Goal: Complete application form: Complete application form

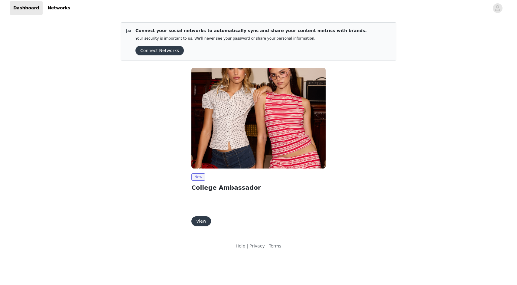
click at [202, 220] on button "View" at bounding box center [201, 221] width 20 height 10
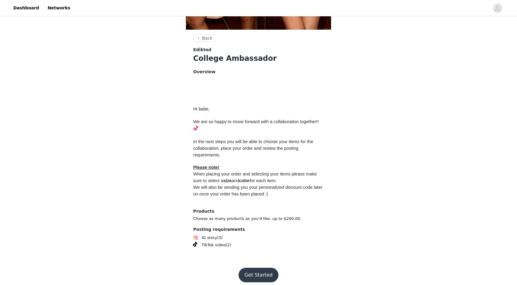
scroll to position [205, 0]
click at [256, 272] on button "Get Started" at bounding box center [258, 275] width 40 height 15
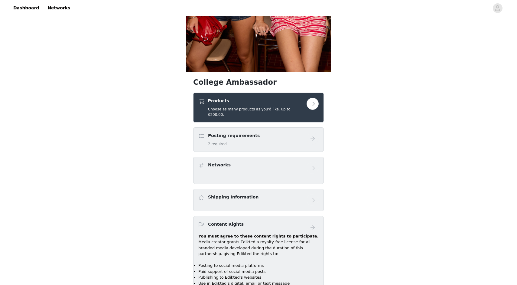
scroll to position [174, 0]
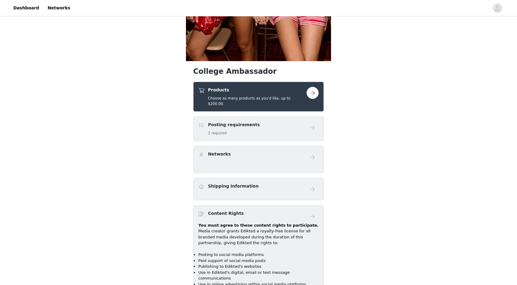
click at [315, 93] on button "button" at bounding box center [312, 93] width 12 height 12
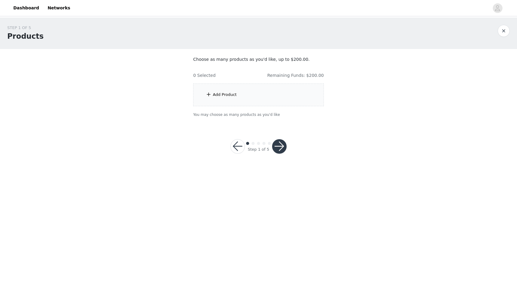
click at [264, 100] on div "Add Product" at bounding box center [258, 94] width 131 height 23
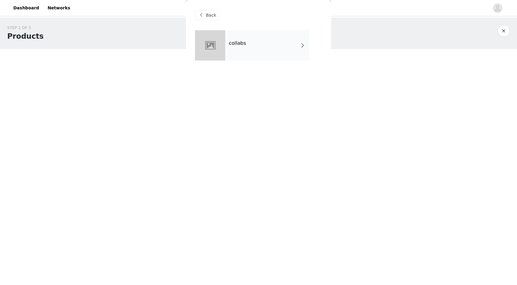
click at [267, 57] on div "collabs" at bounding box center [267, 45] width 84 height 30
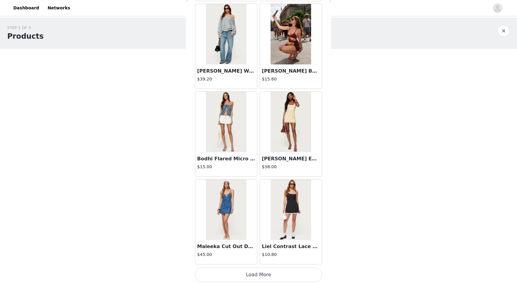
click at [261, 275] on button "Load More" at bounding box center [258, 274] width 127 height 15
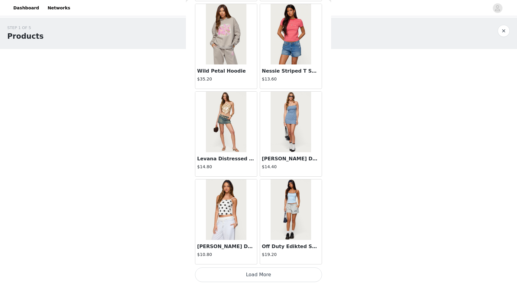
click at [253, 269] on button "Load More" at bounding box center [258, 274] width 127 height 15
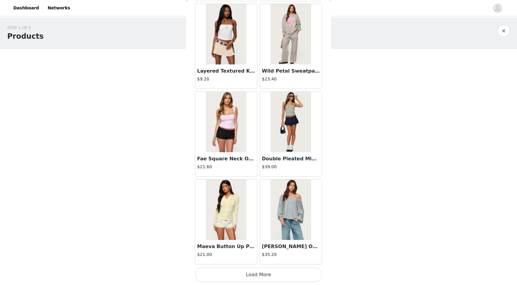
scroll to position [2393, 0]
click at [256, 276] on button "Load More" at bounding box center [258, 274] width 127 height 15
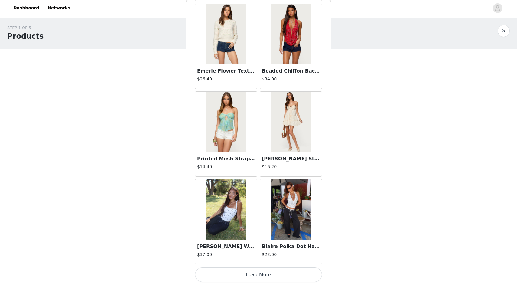
scroll to position [3270, 0]
click at [287, 204] on img at bounding box center [290, 209] width 40 height 60
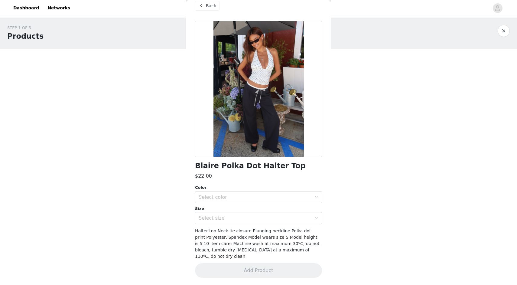
scroll to position [3, 0]
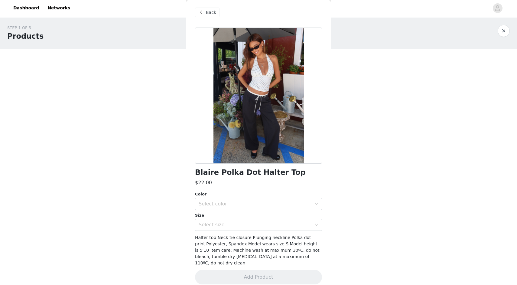
click at [208, 17] on div "Back" at bounding box center [207, 13] width 24 height 10
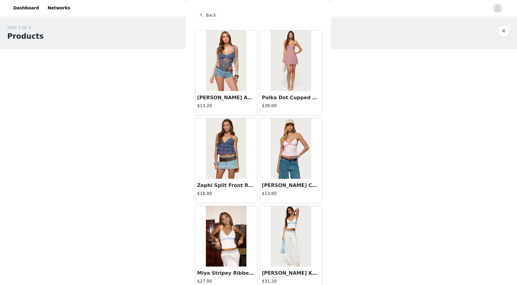
scroll to position [0, 0]
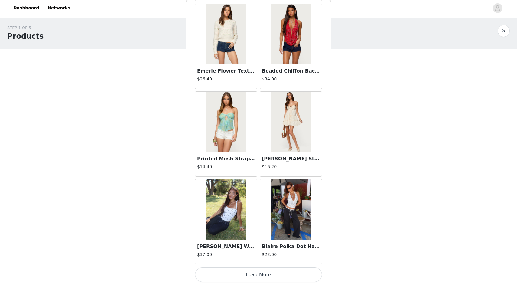
click at [261, 279] on button "Load More" at bounding box center [258, 274] width 127 height 15
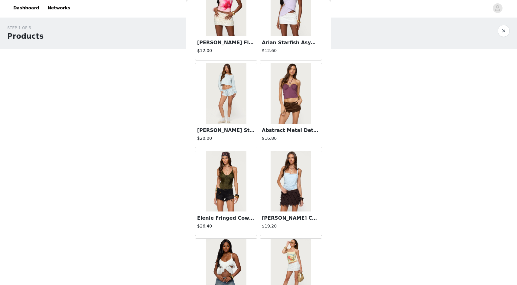
scroll to position [4087, 0]
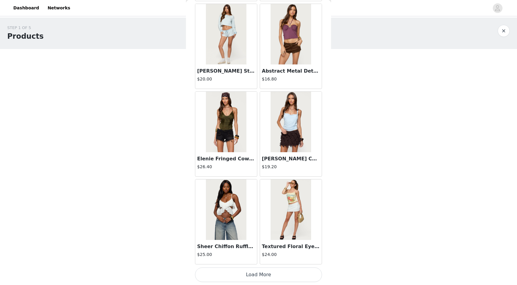
click at [261, 275] on button "Load More" at bounding box center [258, 274] width 127 height 15
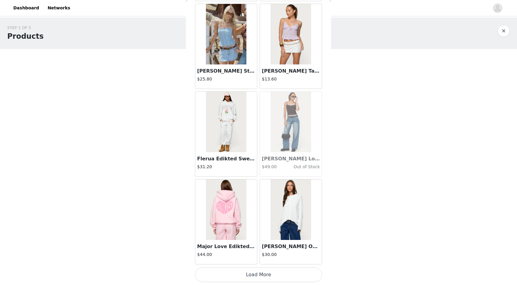
scroll to position [5022, 0]
click at [258, 276] on button "Load More" at bounding box center [258, 274] width 127 height 15
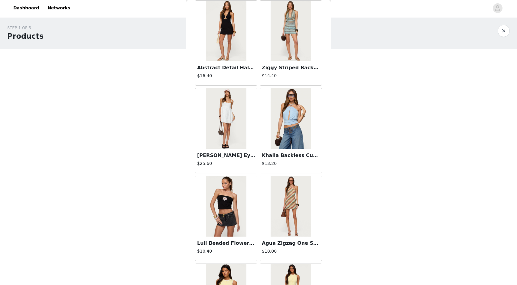
scroll to position [5464, 0]
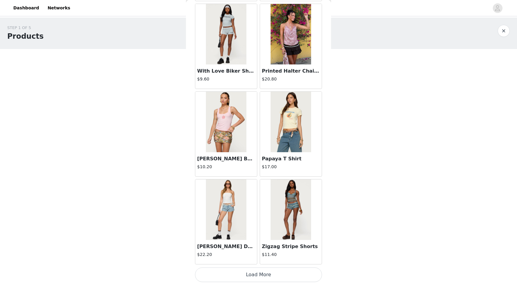
click at [262, 273] on button "Load More" at bounding box center [258, 274] width 127 height 15
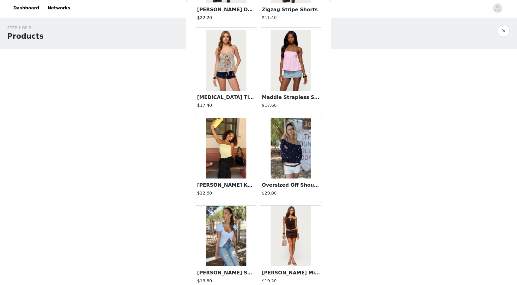
scroll to position [6134, 0]
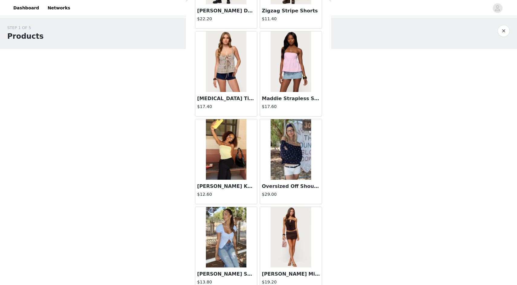
click at [285, 64] on img at bounding box center [290, 61] width 40 height 60
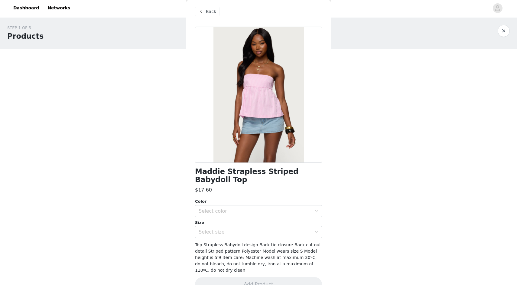
scroll to position [3, 0]
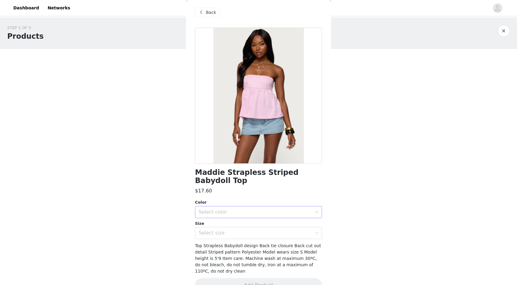
click at [242, 209] on div "Select color" at bounding box center [255, 212] width 113 height 6
click at [242, 215] on li "LIGHT PINK" at bounding box center [258, 217] width 127 height 10
click at [244, 230] on div "Select size" at bounding box center [255, 233] width 113 height 6
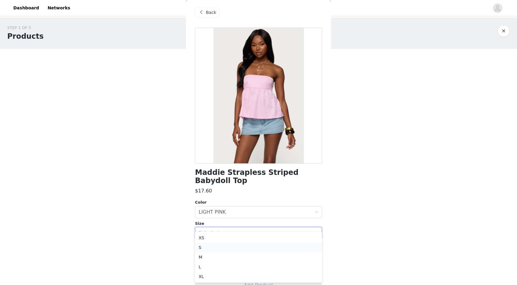
click at [240, 247] on li "S" at bounding box center [258, 247] width 127 height 10
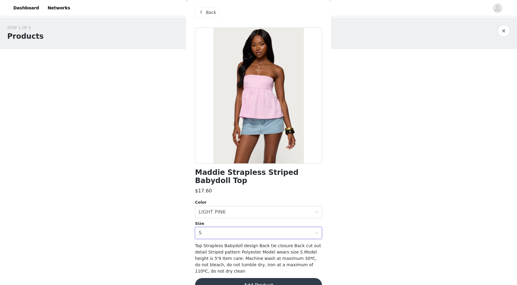
click at [257, 278] on button "Add Product" at bounding box center [258, 285] width 127 height 15
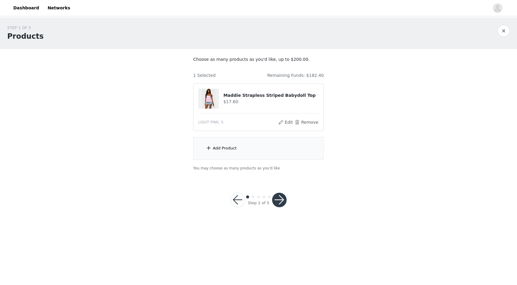
click at [258, 146] on div "Add Product" at bounding box center [258, 148] width 131 height 23
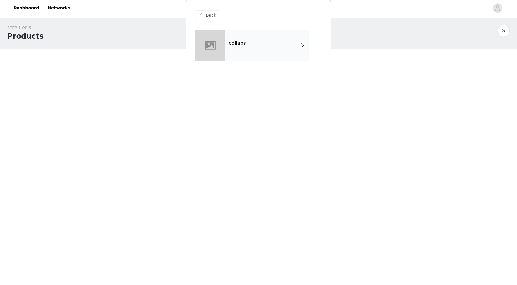
click at [252, 44] on div "collabs" at bounding box center [267, 45] width 84 height 30
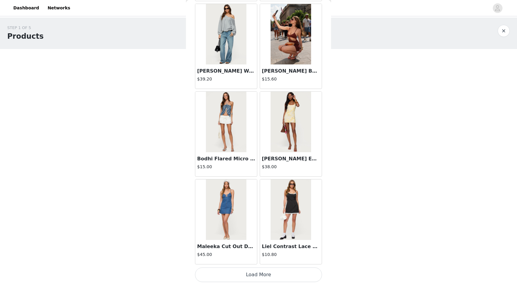
scroll to position [640, 0]
click at [266, 278] on button "Load More" at bounding box center [258, 274] width 127 height 15
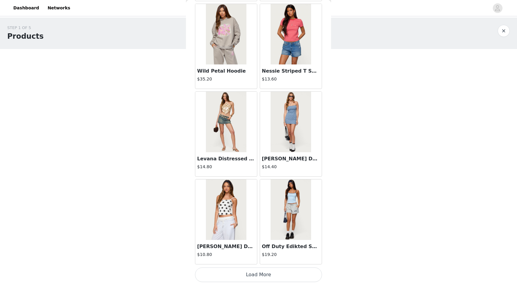
scroll to position [0, 0]
click at [265, 267] on button "Load More" at bounding box center [258, 274] width 127 height 15
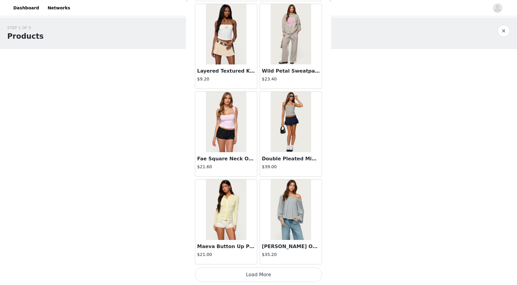
click at [264, 264] on div "[PERSON_NAME] Oversized V Neck Sweatshirt $35.20" at bounding box center [290, 222] width 65 height 88
click at [264, 271] on button "Load More" at bounding box center [258, 274] width 127 height 15
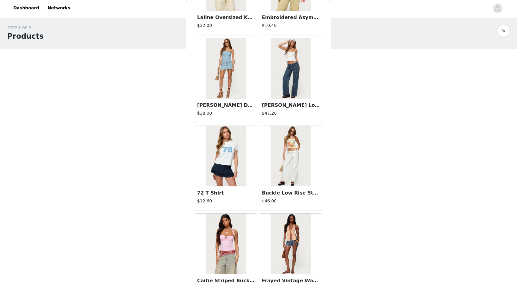
scroll to position [2709, 0]
click at [225, 70] on img at bounding box center [226, 68] width 40 height 60
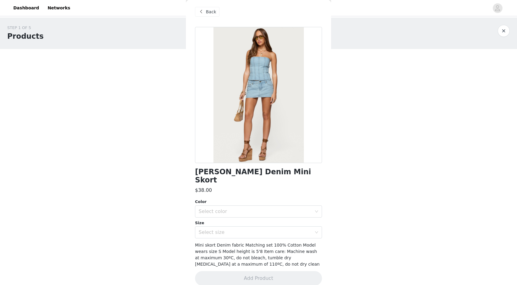
scroll to position [3, 0]
click at [207, 11] on span "Back" at bounding box center [211, 12] width 10 height 6
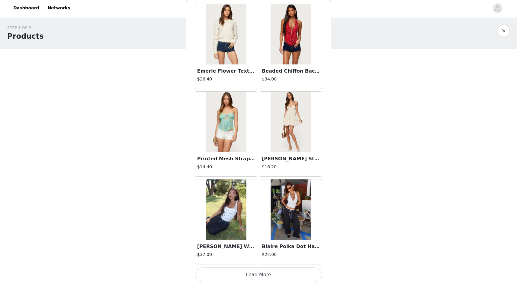
scroll to position [0, 0]
click at [263, 275] on button "Load More" at bounding box center [258, 274] width 127 height 15
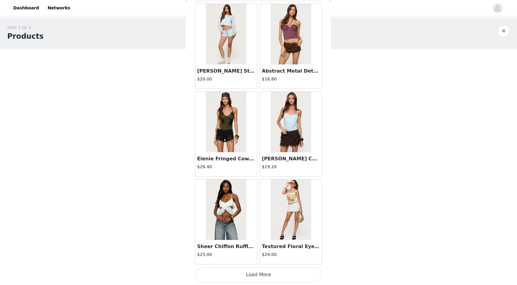
scroll to position [4146, 0]
click at [265, 267] on button "Load More" at bounding box center [258, 274] width 127 height 15
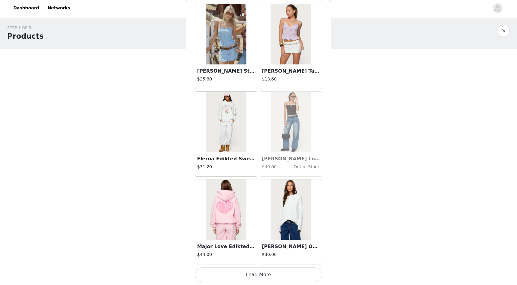
scroll to position [0, 0]
click at [264, 269] on button "Load More" at bounding box center [258, 274] width 127 height 15
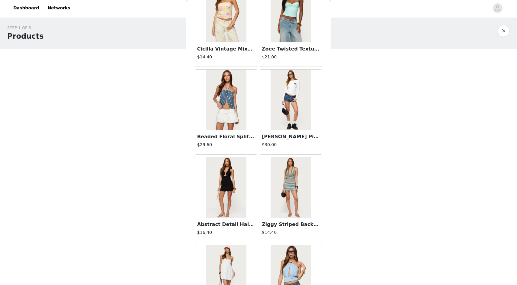
scroll to position [5316, 0]
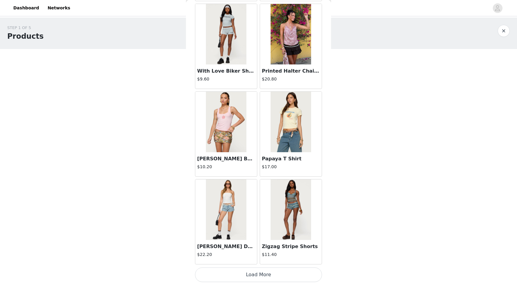
click at [265, 271] on button "Load More" at bounding box center [258, 274] width 127 height 15
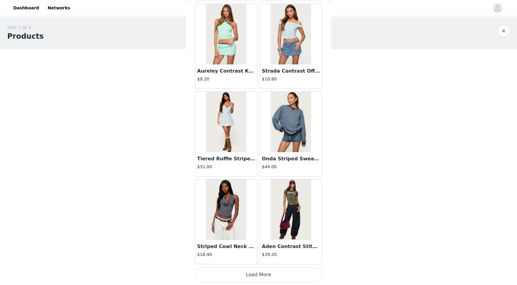
scroll to position [6775, 0]
click at [254, 277] on button "Load More" at bounding box center [258, 274] width 127 height 15
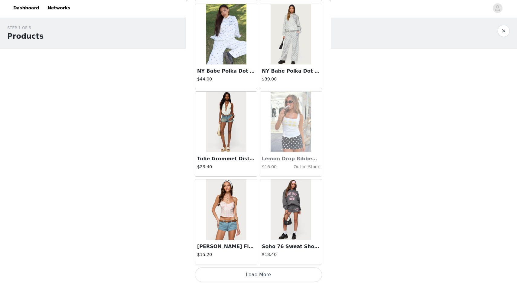
scroll to position [7652, 0]
click at [265, 271] on button "Load More" at bounding box center [258, 274] width 127 height 15
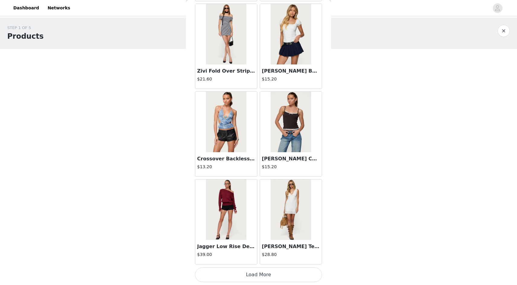
scroll to position [0, 0]
click at [265, 270] on button "Load More" at bounding box center [258, 274] width 127 height 15
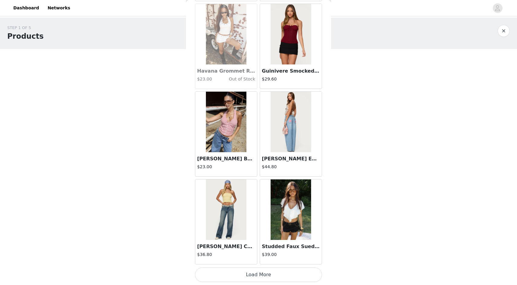
scroll to position [9405, 0]
click at [258, 276] on button "Load More" at bounding box center [258, 274] width 127 height 15
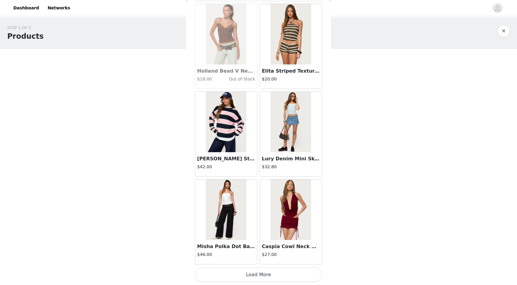
scroll to position [10281, 0]
click at [257, 276] on button "Load More" at bounding box center [258, 274] width 127 height 15
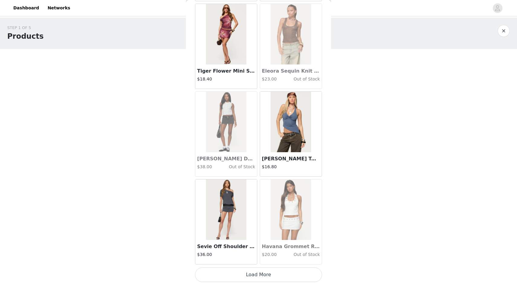
scroll to position [0, 0]
click at [264, 276] on button "Load More" at bounding box center [258, 274] width 127 height 15
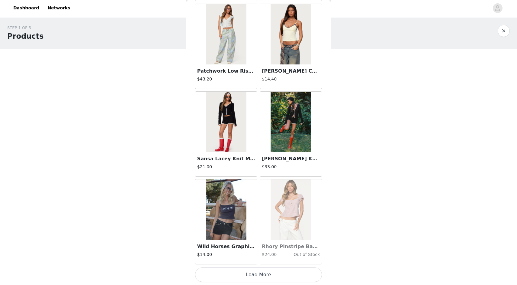
click at [260, 270] on button "Load More" at bounding box center [258, 274] width 127 height 15
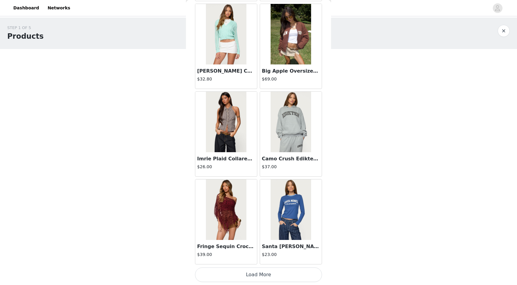
scroll to position [12911, 0]
click at [259, 270] on button "Load More" at bounding box center [258, 274] width 127 height 15
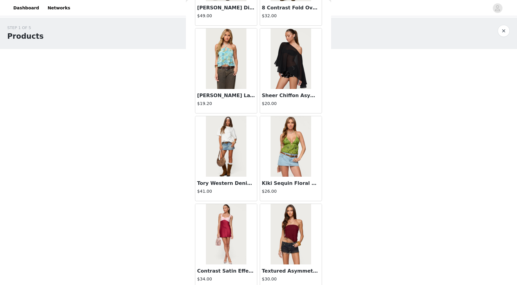
scroll to position [13588, 0]
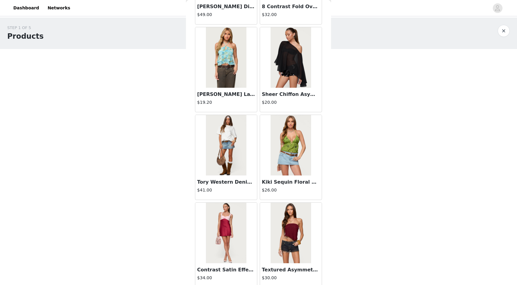
click at [235, 159] on img at bounding box center [226, 145] width 40 height 60
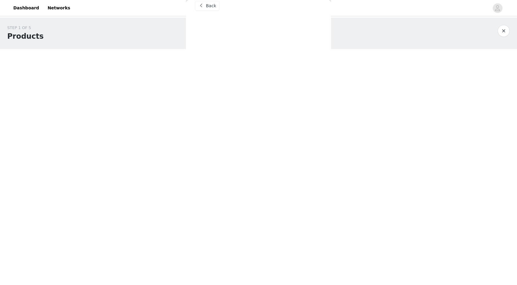
scroll to position [3, 0]
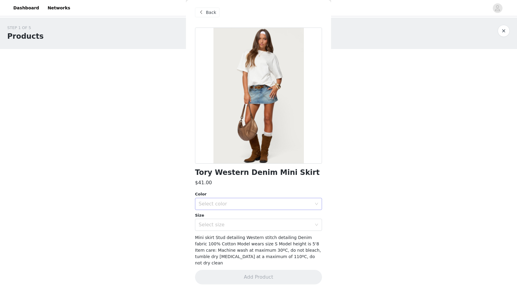
click at [255, 203] on div "Select color" at bounding box center [255, 204] width 113 height 6
click at [252, 216] on li "BLUE" at bounding box center [258, 217] width 127 height 10
click at [253, 220] on div "Select size" at bounding box center [257, 224] width 116 height 11
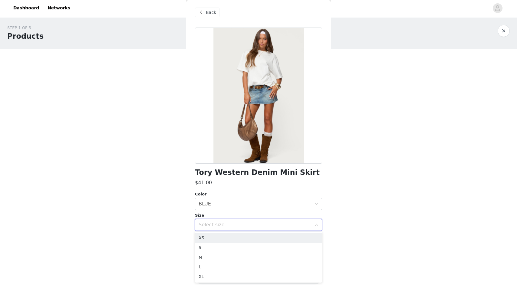
click at [253, 220] on div "Select size" at bounding box center [257, 224] width 116 height 11
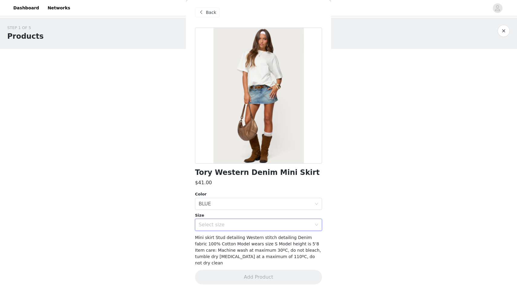
click at [251, 223] on div "Select size" at bounding box center [255, 225] width 113 height 6
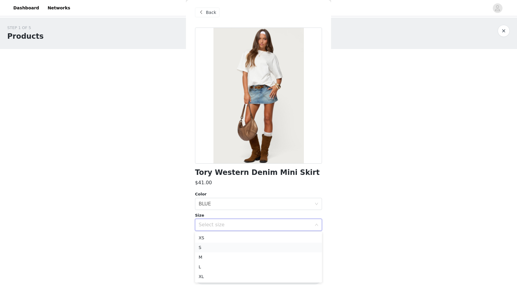
click at [243, 246] on li "S" at bounding box center [258, 247] width 127 height 10
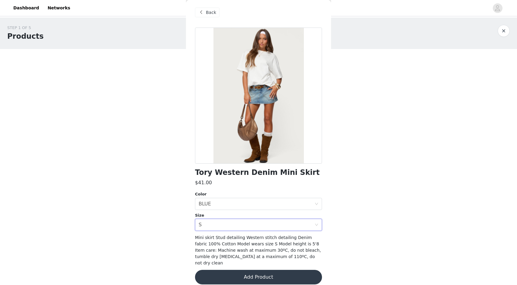
click at [255, 270] on button "Add Product" at bounding box center [258, 277] width 127 height 15
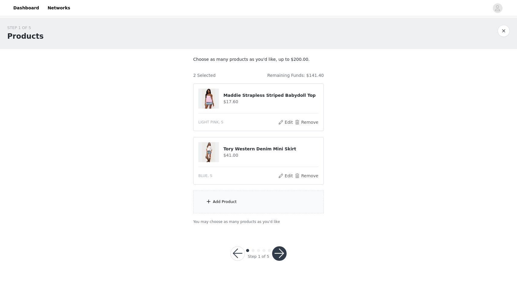
click at [259, 202] on div "Add Product" at bounding box center [258, 201] width 131 height 23
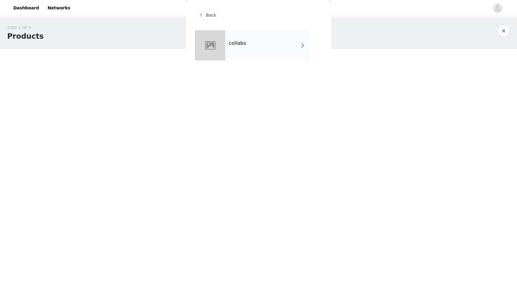
click at [263, 43] on div "collabs" at bounding box center [267, 45] width 84 height 30
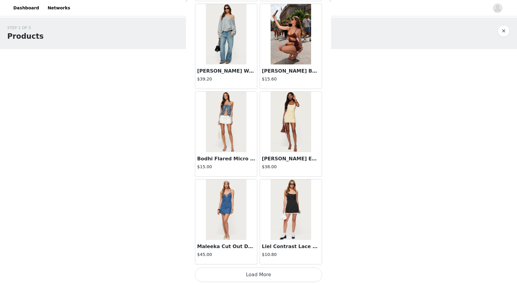
scroll to position [0, 0]
click at [258, 270] on button "Load More" at bounding box center [258, 274] width 127 height 15
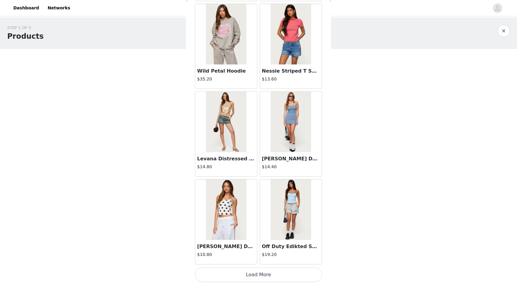
click at [258, 270] on button "Load More" at bounding box center [258, 274] width 127 height 15
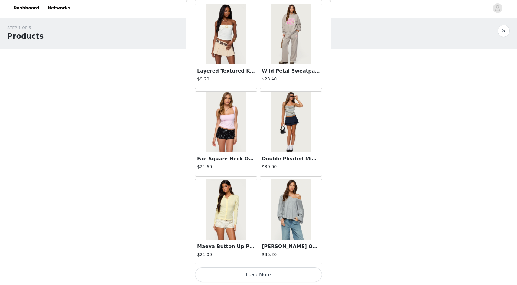
scroll to position [2393, 0]
click at [258, 272] on button "Load More" at bounding box center [258, 274] width 127 height 15
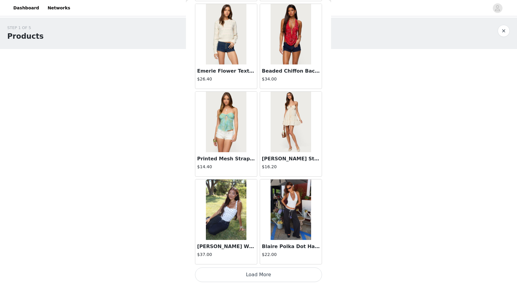
scroll to position [3270, 0]
click at [263, 272] on button "Load More" at bounding box center [258, 274] width 127 height 15
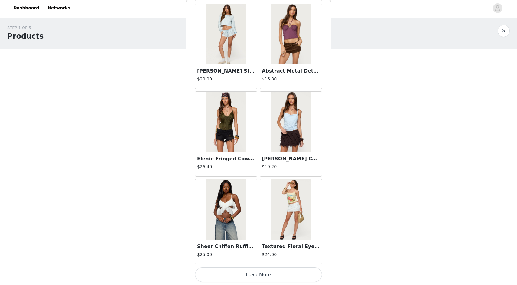
scroll to position [4146, 0]
click at [257, 274] on button "Load More" at bounding box center [258, 274] width 127 height 15
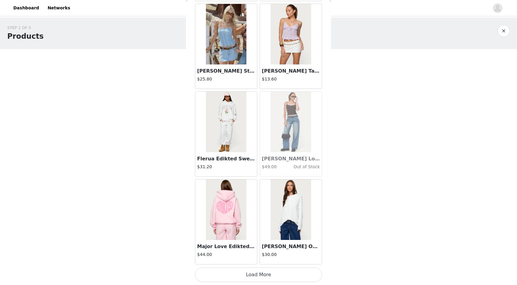
click at [258, 268] on button "Load More" at bounding box center [258, 274] width 127 height 15
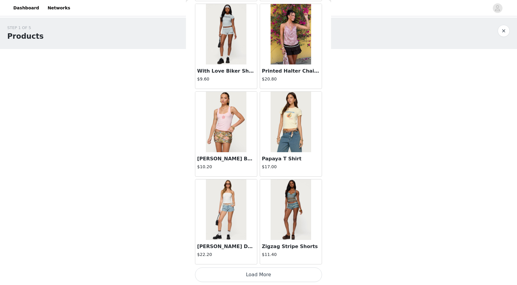
scroll to position [5899, 0]
click at [255, 272] on button "Load More" at bounding box center [258, 274] width 127 height 15
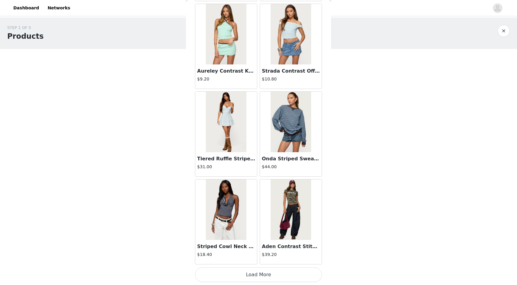
scroll to position [6775, 0]
click at [256, 279] on button "Load More" at bounding box center [258, 274] width 127 height 15
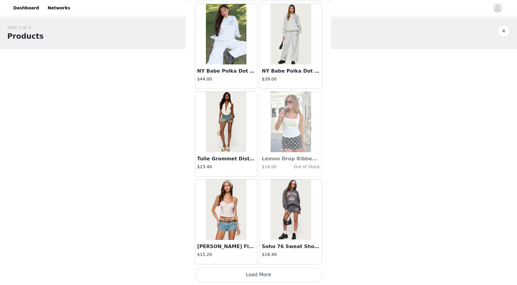
scroll to position [7652, 0]
click at [251, 274] on button "Load More" at bounding box center [258, 274] width 127 height 15
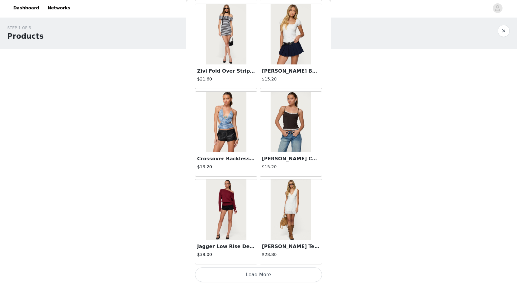
scroll to position [8528, 0]
click at [256, 271] on button "Load More" at bounding box center [258, 274] width 127 height 15
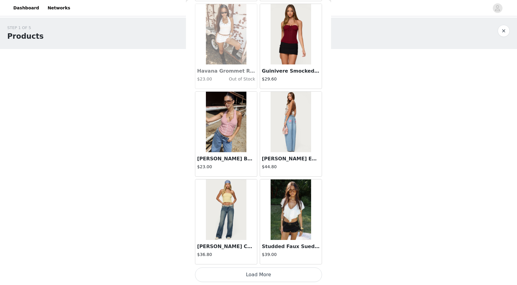
scroll to position [9405, 0]
click at [260, 271] on button "Load More" at bounding box center [258, 274] width 127 height 15
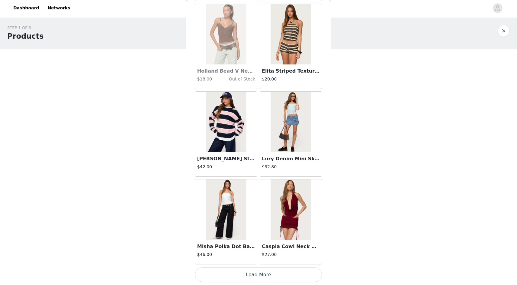
scroll to position [10281, 0]
click at [259, 274] on button "Load More" at bounding box center [258, 274] width 127 height 15
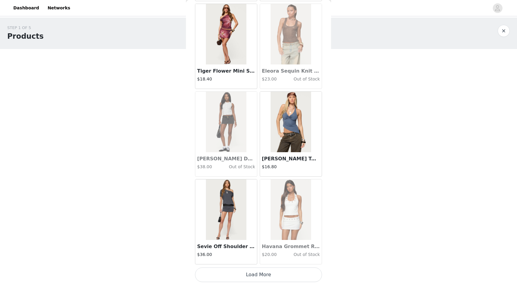
scroll to position [11158, 0]
click at [260, 270] on button "Load More" at bounding box center [258, 274] width 127 height 15
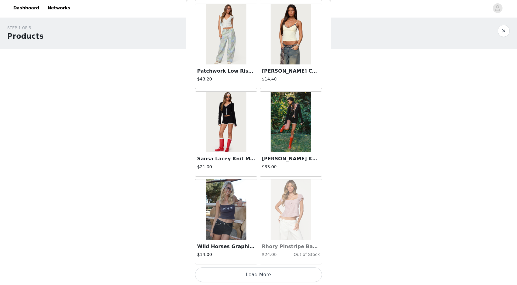
scroll to position [12034, 0]
click at [257, 273] on button "Load More" at bounding box center [258, 274] width 127 height 15
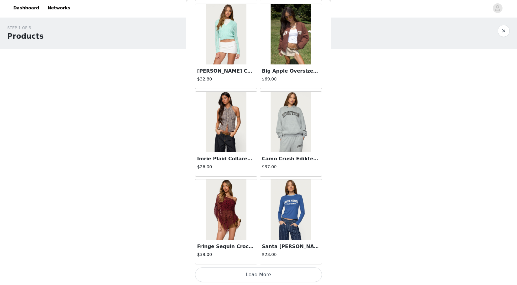
scroll to position [12911, 0]
click at [268, 270] on button "Load More" at bounding box center [258, 274] width 127 height 15
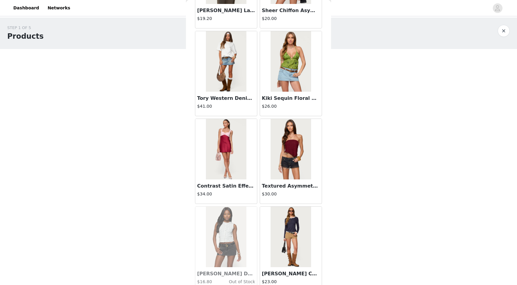
scroll to position [13672, 0]
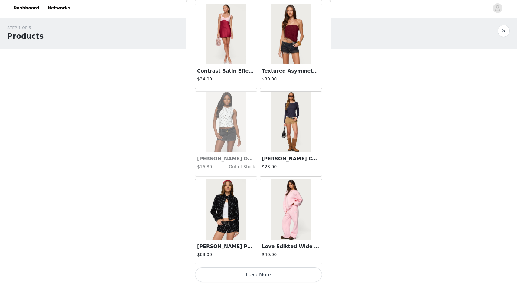
click at [258, 270] on button "Load More" at bounding box center [258, 274] width 127 height 15
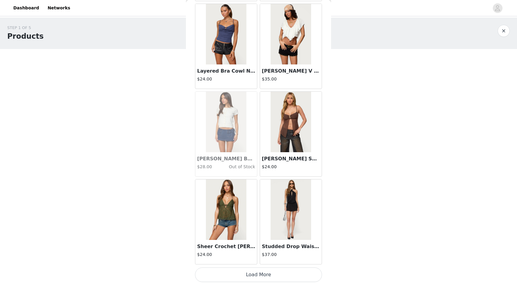
scroll to position [14664, 0]
click at [265, 274] on button "Load More" at bounding box center [258, 274] width 127 height 15
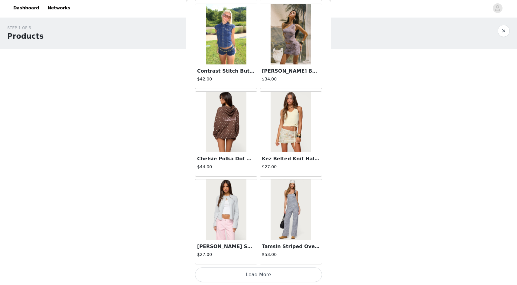
scroll to position [15540, 0]
click at [252, 279] on button "Load More" at bounding box center [258, 274] width 127 height 15
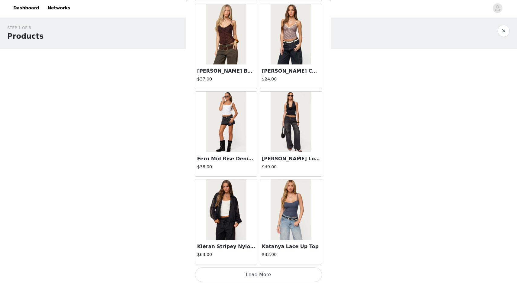
scroll to position [16416, 0]
click at [257, 274] on button "Load More" at bounding box center [258, 274] width 127 height 15
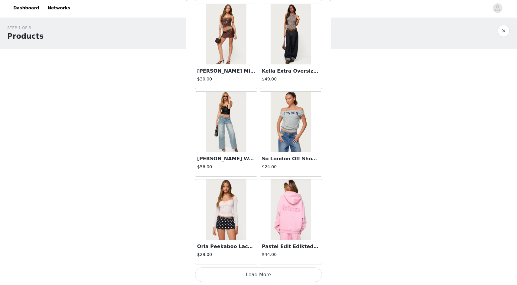
scroll to position [17293, 0]
click at [227, 131] on img at bounding box center [226, 122] width 40 height 60
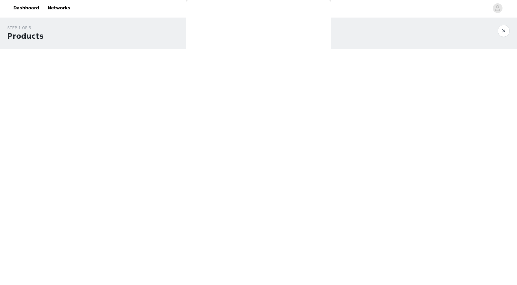
scroll to position [0, 0]
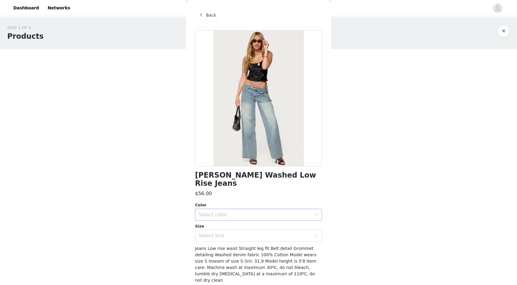
click at [236, 213] on div "Select color" at bounding box center [255, 215] width 113 height 6
click at [238, 226] on li "LIGHT BLUE" at bounding box center [258, 228] width 127 height 10
click at [240, 234] on div "Select size" at bounding box center [255, 235] width 113 height 6
click at [230, 193] on li "S" at bounding box center [258, 193] width 127 height 10
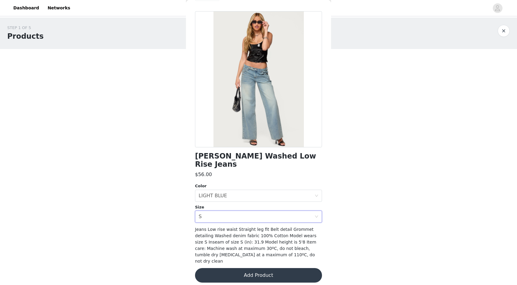
scroll to position [17, 0]
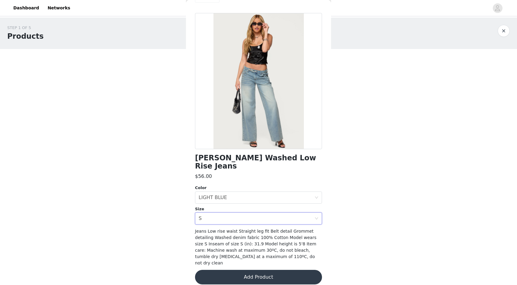
click at [235, 270] on button "Add Product" at bounding box center [258, 277] width 127 height 15
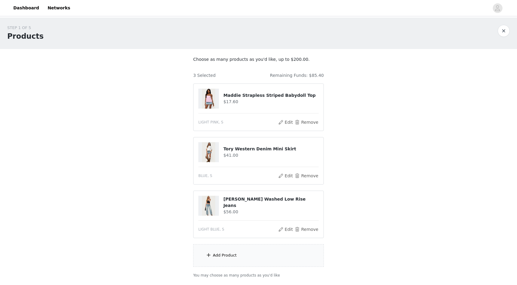
click at [253, 250] on div "Add Product" at bounding box center [258, 255] width 131 height 23
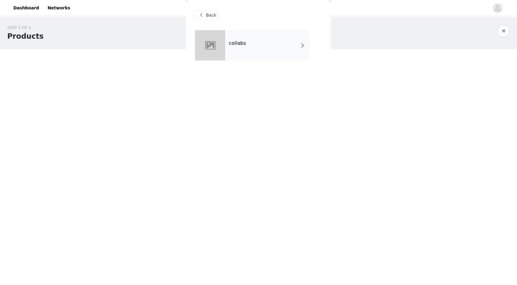
click at [262, 40] on div "collabs" at bounding box center [267, 45] width 84 height 30
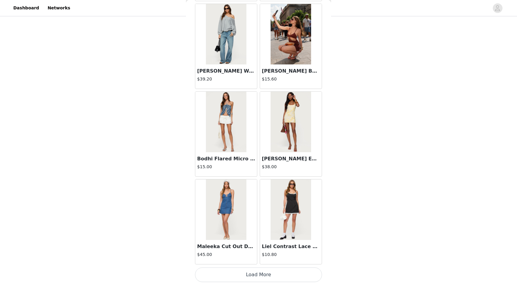
scroll to position [44, 0]
click at [254, 271] on button "Load More" at bounding box center [258, 274] width 127 height 15
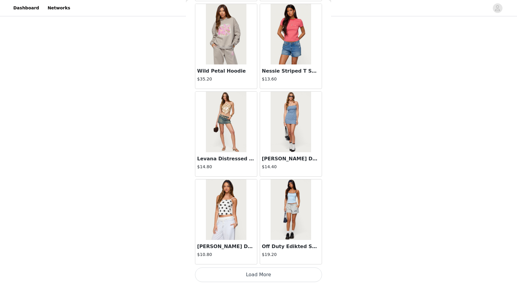
click at [253, 275] on button "Load More" at bounding box center [258, 274] width 127 height 15
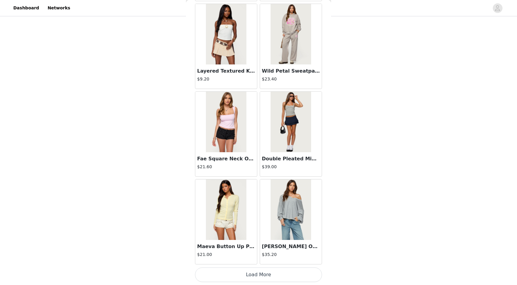
scroll to position [2393, 0]
click at [282, 216] on img at bounding box center [290, 209] width 40 height 60
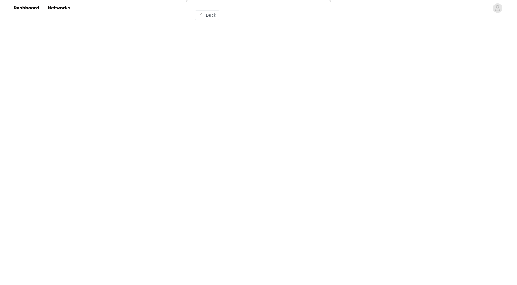
scroll to position [0, 0]
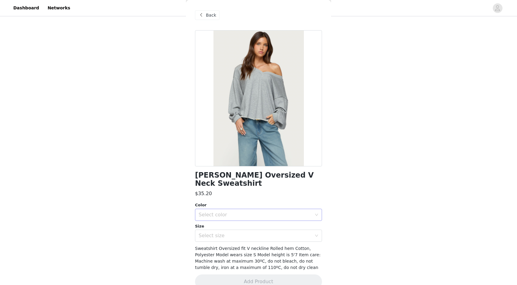
click at [273, 212] on div "Select color" at bounding box center [255, 215] width 113 height 6
click at [266, 218] on li "GRAY MELANGE" at bounding box center [258, 220] width 127 height 10
click at [266, 232] on div "Select size" at bounding box center [255, 235] width 113 height 6
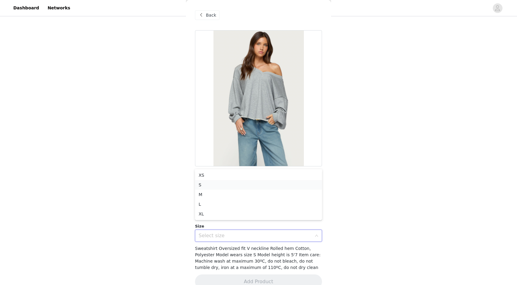
click at [242, 183] on li "S" at bounding box center [258, 185] width 127 height 10
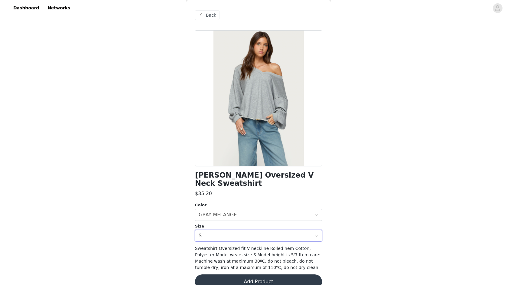
click at [265, 274] on button "Add Product" at bounding box center [258, 281] width 127 height 15
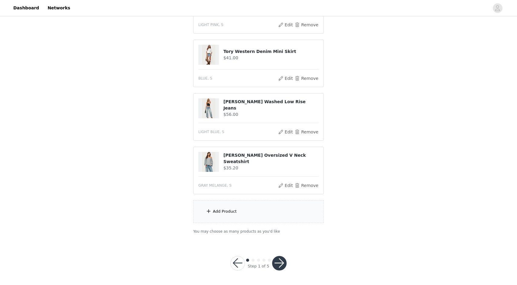
scroll to position [97, 0]
click at [246, 212] on div "Add Product" at bounding box center [258, 211] width 131 height 23
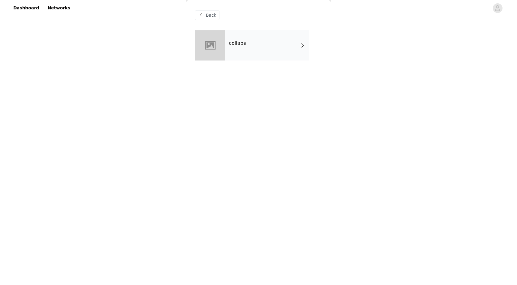
click at [253, 46] on div "collabs" at bounding box center [267, 45] width 84 height 30
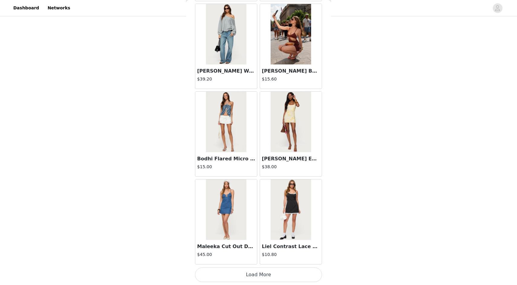
click at [252, 268] on button "Load More" at bounding box center [258, 274] width 127 height 15
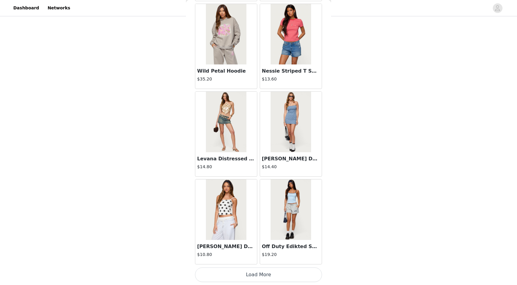
click at [262, 272] on button "Load More" at bounding box center [258, 274] width 127 height 15
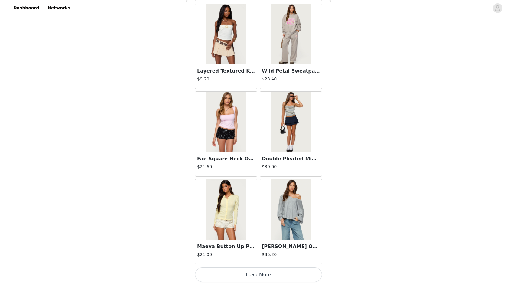
scroll to position [2393, 0]
click at [252, 265] on div "Maeva Button Up Pointelle Top $21.00" at bounding box center [226, 222] width 65 height 88
click at [258, 274] on button "Load More" at bounding box center [258, 274] width 127 height 15
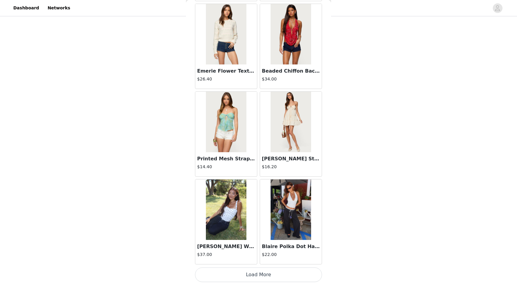
scroll to position [97, 0]
click at [259, 276] on button "Load More" at bounding box center [258, 274] width 127 height 15
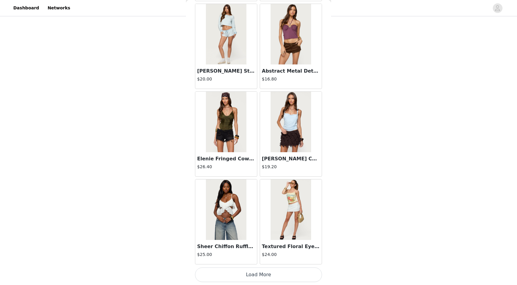
click at [255, 270] on button "Load More" at bounding box center [258, 274] width 127 height 15
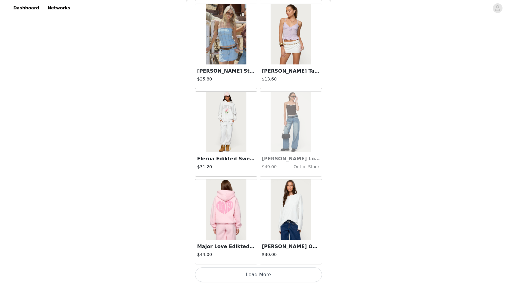
click at [267, 273] on button "Load More" at bounding box center [258, 274] width 127 height 15
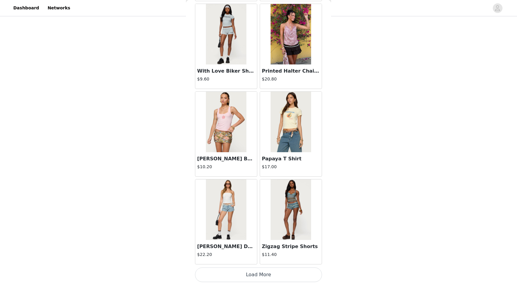
click at [257, 268] on button "Load More" at bounding box center [258, 274] width 127 height 15
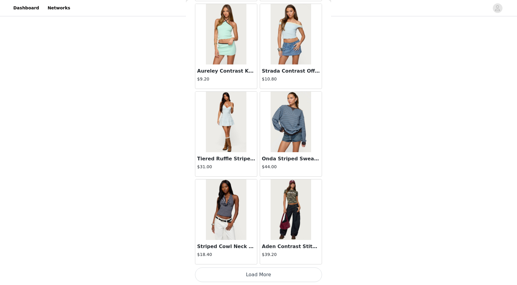
click at [260, 270] on button "Load More" at bounding box center [258, 274] width 127 height 15
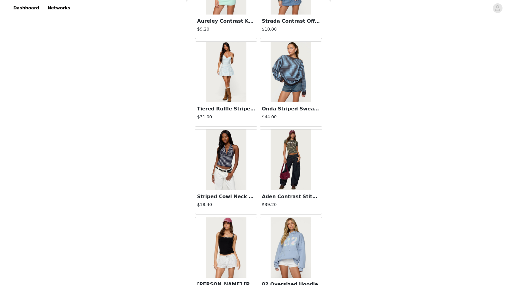
scroll to position [6837, 0]
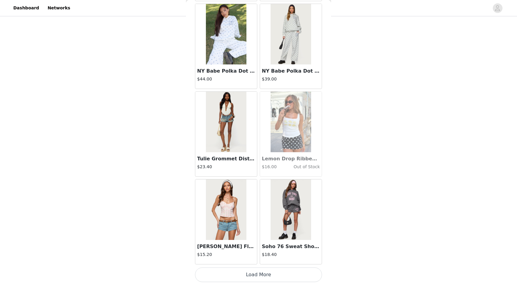
click at [257, 270] on button "Load More" at bounding box center [258, 274] width 127 height 15
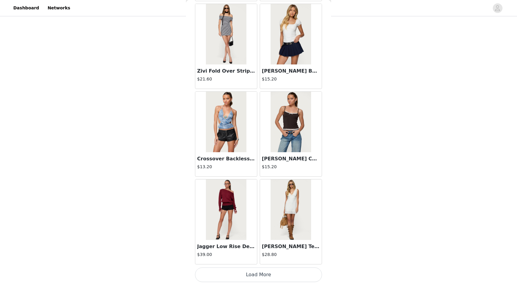
click at [255, 276] on button "Load More" at bounding box center [258, 274] width 127 height 15
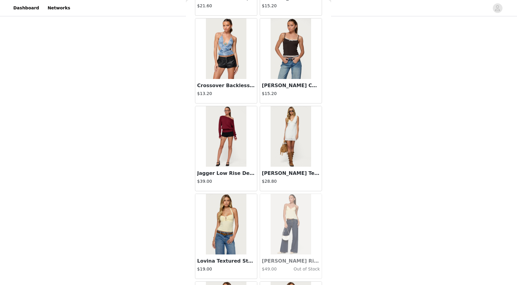
scroll to position [8603, 0]
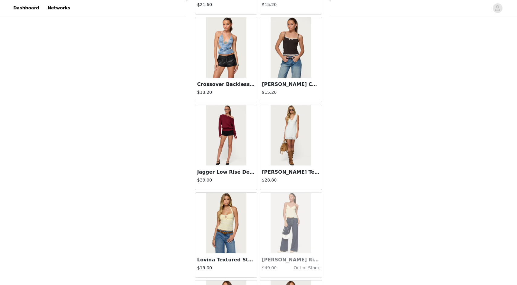
click at [297, 157] on img at bounding box center [290, 135] width 40 height 60
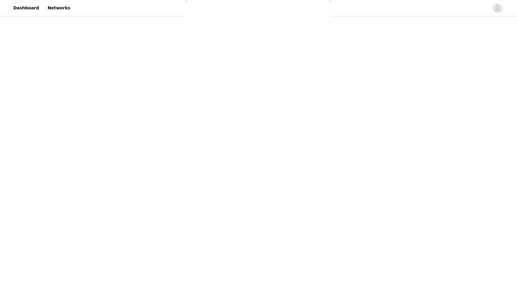
scroll to position [0, 0]
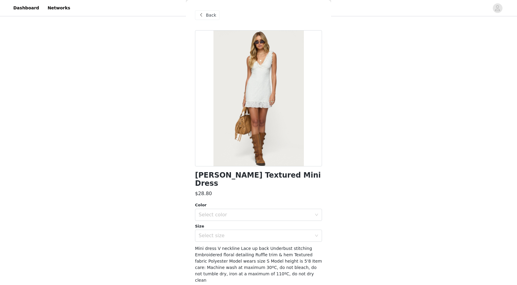
click at [206, 18] on div "Back" at bounding box center [207, 15] width 24 height 10
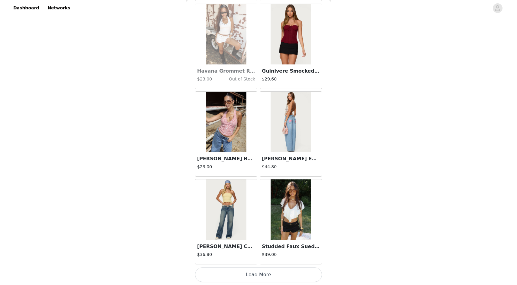
click at [265, 273] on button "Load More" at bounding box center [258, 274] width 127 height 15
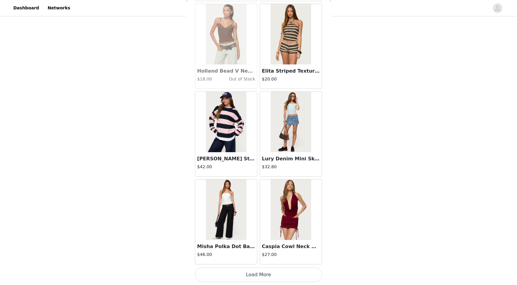
scroll to position [10281, 0]
click at [263, 271] on button "Load More" at bounding box center [258, 274] width 127 height 15
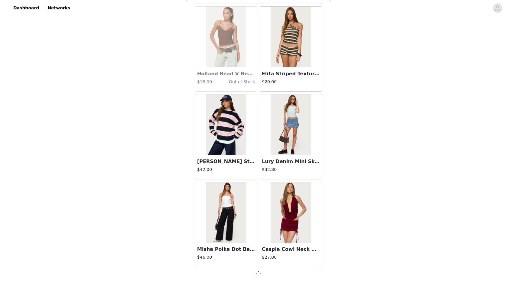
scroll to position [10278, 0]
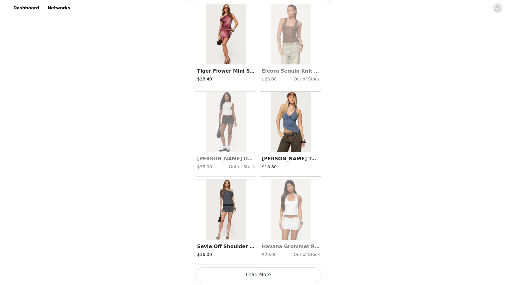
click at [251, 271] on button "Load More" at bounding box center [258, 274] width 127 height 15
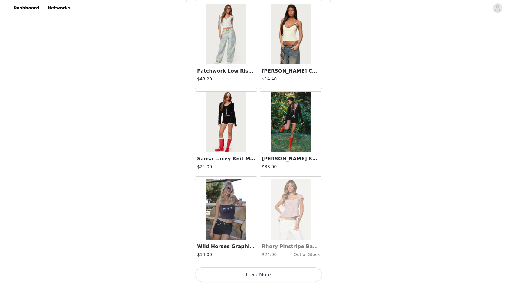
click at [254, 276] on button "Load More" at bounding box center [258, 274] width 127 height 15
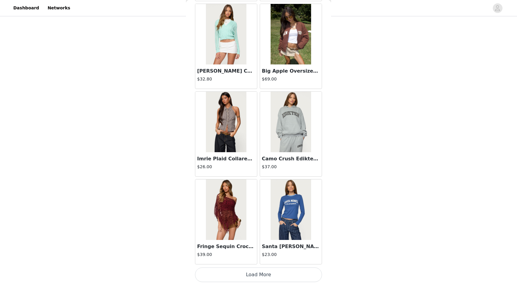
scroll to position [12911, 0]
click at [260, 273] on button "Load More" at bounding box center [258, 274] width 127 height 15
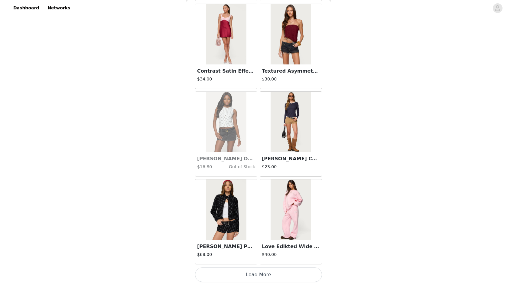
click at [267, 275] on button "Load More" at bounding box center [258, 274] width 127 height 15
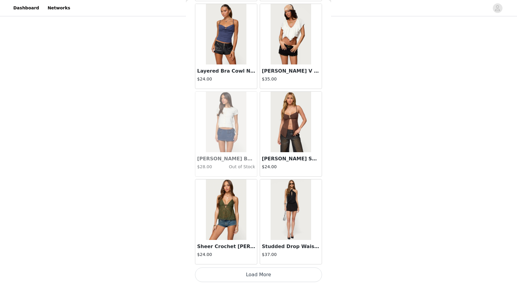
scroll to position [14664, 0]
click at [257, 274] on button "Load More" at bounding box center [258, 274] width 127 height 15
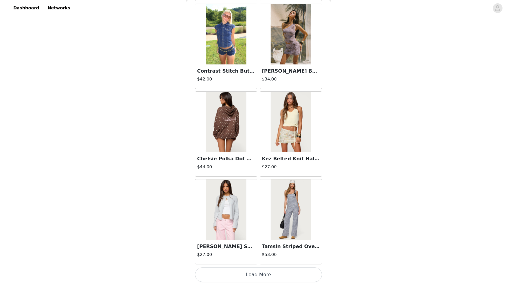
scroll to position [15540, 0]
click at [259, 272] on button "Load More" at bounding box center [258, 274] width 127 height 15
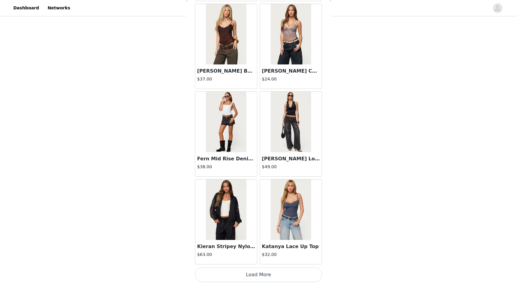
scroll to position [16416, 0]
click at [260, 275] on button "Load More" at bounding box center [258, 274] width 127 height 15
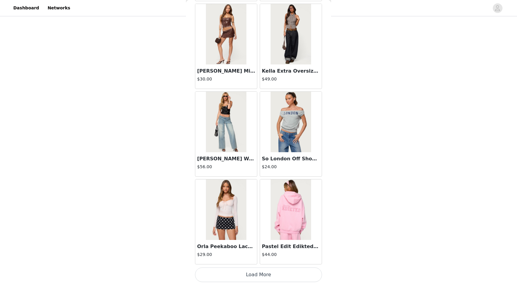
click at [257, 269] on button "Load More" at bounding box center [258, 274] width 127 height 15
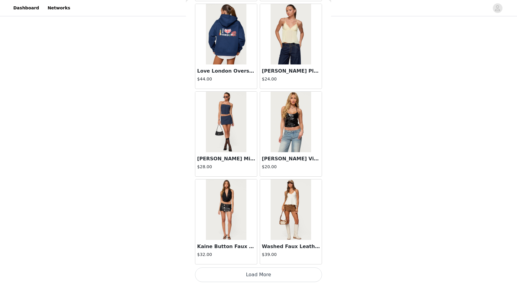
scroll to position [18169, 0]
click at [256, 275] on button "Load More" at bounding box center [258, 274] width 127 height 15
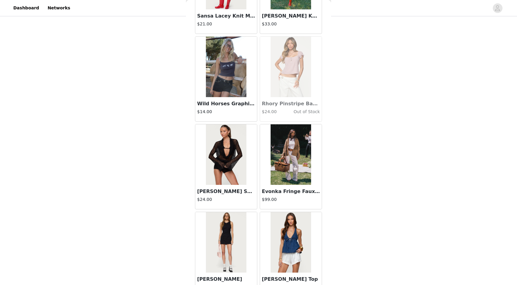
scroll to position [12176, 0]
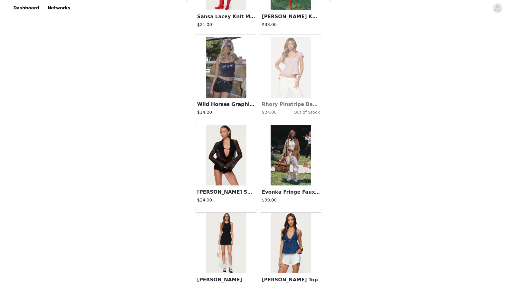
click at [284, 233] on img at bounding box center [290, 242] width 40 height 60
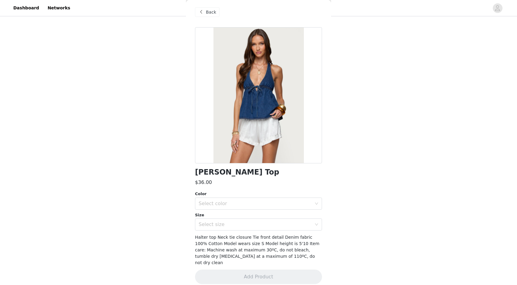
scroll to position [3, 0]
click at [249, 203] on div "Select color" at bounding box center [255, 204] width 113 height 6
click at [234, 218] on li "BLUE" at bounding box center [258, 217] width 127 height 10
click at [234, 225] on div "Select size" at bounding box center [255, 225] width 113 height 6
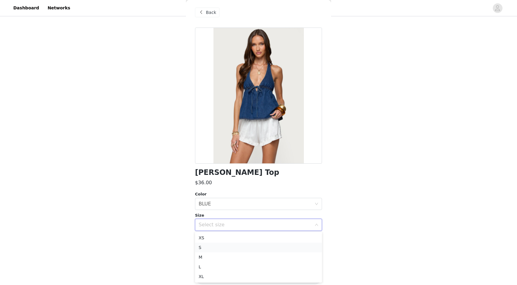
click at [224, 249] on li "S" at bounding box center [258, 247] width 127 height 10
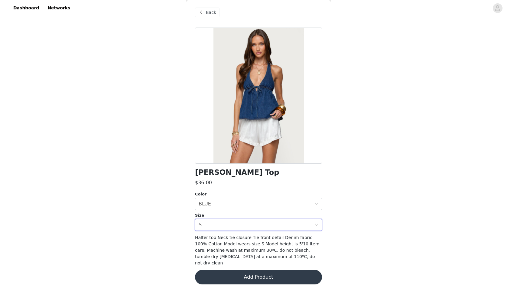
click at [274, 270] on button "Add Product" at bounding box center [258, 277] width 127 height 15
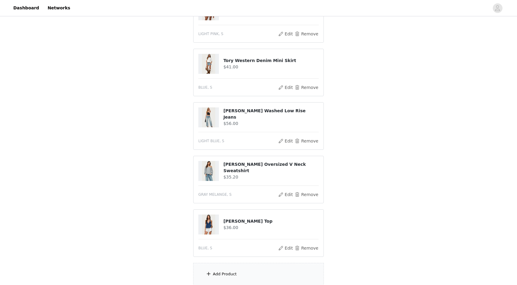
scroll to position [127, 0]
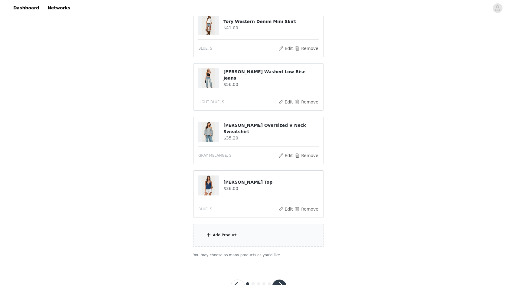
click at [270, 240] on div "Add Product" at bounding box center [258, 235] width 131 height 23
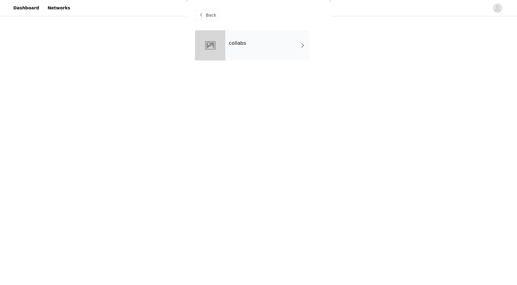
click at [261, 37] on div "collabs" at bounding box center [267, 45] width 84 height 30
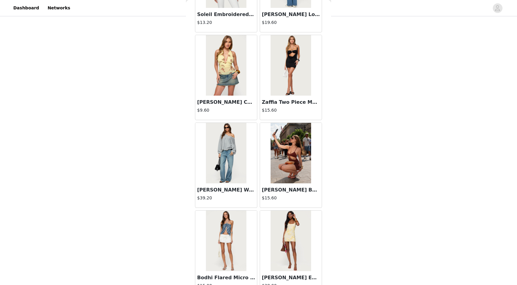
scroll to position [525, 0]
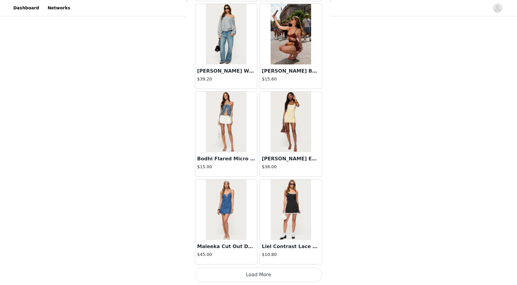
click at [268, 271] on button "Load More" at bounding box center [258, 274] width 127 height 15
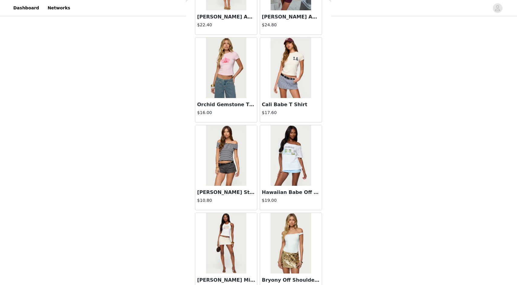
scroll to position [1139, 0]
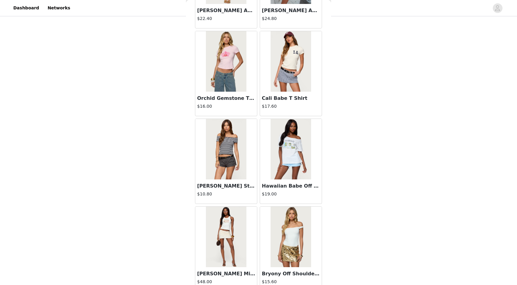
click at [229, 151] on img at bounding box center [226, 149] width 40 height 60
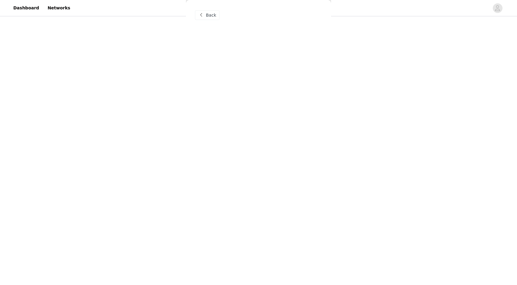
scroll to position [0, 0]
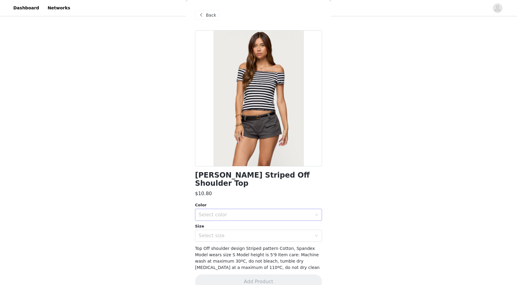
click at [294, 212] on div "Select color" at bounding box center [255, 215] width 113 height 6
click at [285, 222] on li "BLACK AND WHITE" at bounding box center [258, 220] width 127 height 10
click at [285, 232] on div "Select size" at bounding box center [255, 235] width 113 height 6
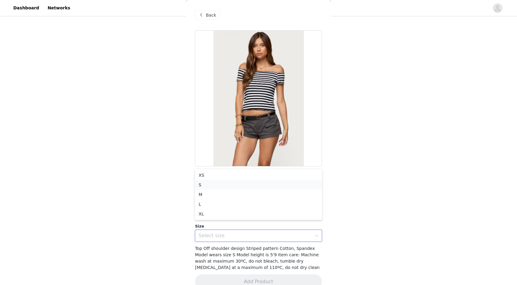
click at [260, 188] on li "S" at bounding box center [258, 185] width 127 height 10
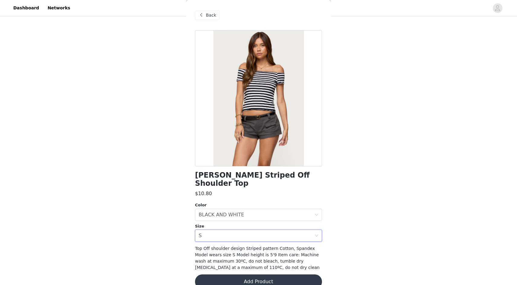
click at [261, 274] on button "Add Product" at bounding box center [258, 281] width 127 height 15
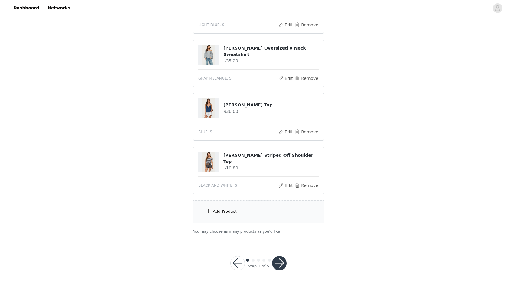
scroll to position [204, 0]
click at [280, 263] on button "button" at bounding box center [279, 263] width 15 height 15
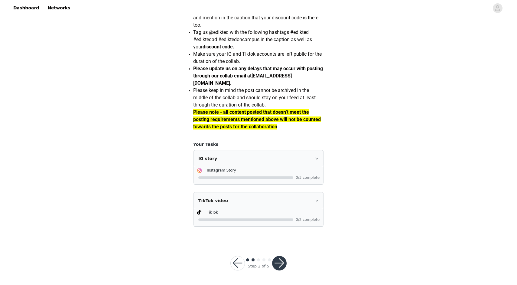
scroll to position [494, 0]
click at [316, 160] on icon "icon: right" at bounding box center [317, 159] width 4 height 4
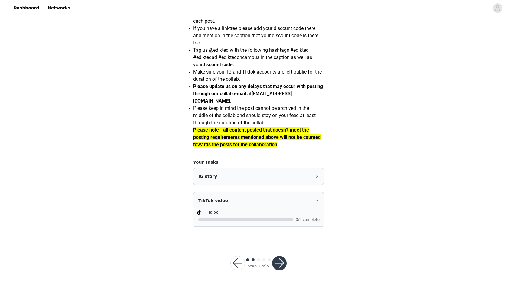
scroll to position [477, 0]
click at [316, 173] on div "IG story" at bounding box center [258, 176] width 130 height 16
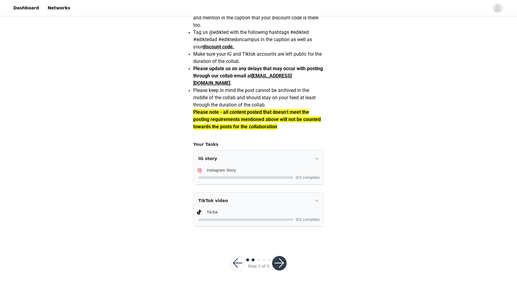
scroll to position [494, 0]
click at [283, 258] on button "button" at bounding box center [279, 263] width 15 height 15
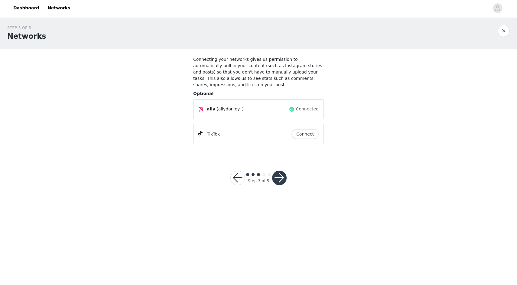
click at [304, 134] on button "Connect" at bounding box center [304, 134] width 27 height 10
click at [282, 176] on button "button" at bounding box center [279, 177] width 15 height 15
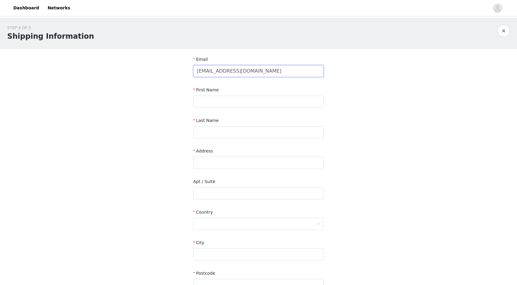
type input "[EMAIL_ADDRESS][DOMAIN_NAME]"
click at [304, 95] on div "First Name" at bounding box center [258, 91] width 131 height 9
type input "Alyssa"
type input "[PERSON_NAME]"
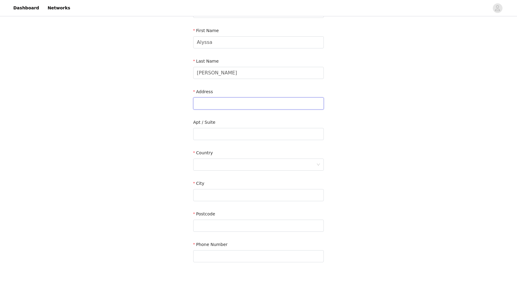
scroll to position [54, 0]
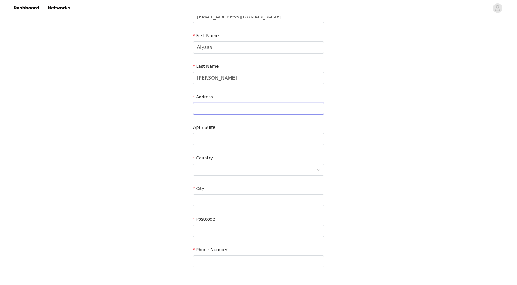
paste input "[PERSON_NAME] 1831 [GEOGRAPHIC_DATA] MSC 280249, Presidential II Tuscaloosa, [G…"
click at [198, 109] on input "[PERSON_NAME] 1831 [GEOGRAPHIC_DATA] MSC 280249, Presidential II Tuscaloosa, [G…" at bounding box center [258, 108] width 131 height 12
drag, startPoint x: 197, startPoint y: 109, endPoint x: 215, endPoint y: 111, distance: 18.3
click at [215, 111] on input "[PERSON_NAME] 1831 [GEOGRAPHIC_DATA] MSC 280249, Presidential II Tuscaloosa, [G…" at bounding box center [258, 108] width 131 height 12
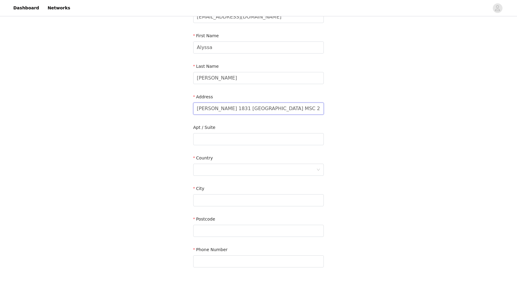
click at [195, 108] on input "[PERSON_NAME] 1831 [GEOGRAPHIC_DATA] MSC 280249, Presidential II Tuscaloosa, [G…" at bounding box center [258, 108] width 131 height 12
click at [198, 109] on input "[PERSON_NAME] 1831 [GEOGRAPHIC_DATA] MSC 280249, Presidential II Tuscaloosa, [G…" at bounding box center [258, 108] width 131 height 12
click at [319, 109] on input "[PERSON_NAME] 1831 [GEOGRAPHIC_DATA] MSC 280249, Presidential II Tuscaloosa, [G…" at bounding box center [258, 108] width 131 height 12
click at [269, 129] on div "Apt / Suite" at bounding box center [258, 128] width 131 height 9
drag, startPoint x: 229, startPoint y: 110, endPoint x: 196, endPoint y: 109, distance: 32.6
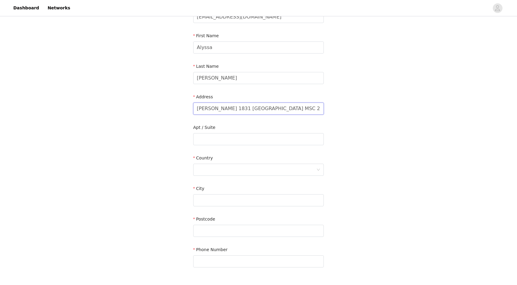
click at [196, 109] on input "[PERSON_NAME] 1831 [GEOGRAPHIC_DATA] MSC 280249, Presidential II Tuscaloosa, [G…" at bounding box center [258, 108] width 131 height 12
drag, startPoint x: 250, startPoint y: 109, endPoint x: 309, endPoint y: 112, distance: 59.3
click at [309, 112] on input "1831 [GEOGRAPHIC_DATA] MSC 280249, Presidential II Tuscaloosa, [GEOGRAPHIC_DATA…" at bounding box center [258, 108] width 131 height 12
type input "1831 [GEOGRAPHIC_DATA]"
click at [272, 135] on input "text" at bounding box center [258, 139] width 131 height 12
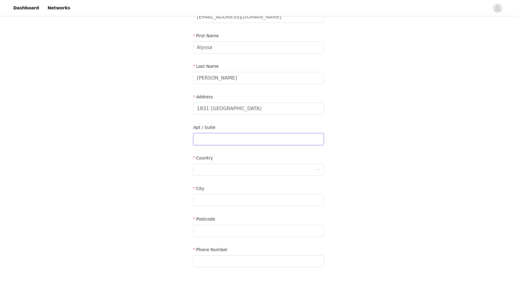
paste input "MSC 280249, Presidential II Tuscaloosa, AL 35487-0002"
drag, startPoint x: 256, startPoint y: 140, endPoint x: 333, endPoint y: 141, distance: 77.1
click at [333, 141] on div "STEP 4 OF 5 Shipping Information Email [EMAIL_ADDRESS][DOMAIN_NAME] First Name …" at bounding box center [258, 123] width 517 height 321
type input "MSC 280249, Presidential II"
click at [264, 175] on div at bounding box center [258, 170] width 131 height 12
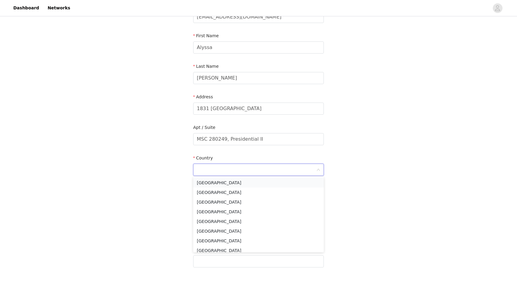
click at [249, 183] on li "[GEOGRAPHIC_DATA]" at bounding box center [258, 183] width 131 height 10
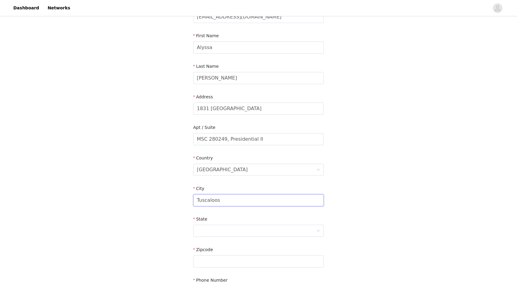
type input "Tuscaloosa"
click at [250, 222] on div "State" at bounding box center [258, 220] width 131 height 9
click at [251, 229] on div at bounding box center [256, 230] width 119 height 11
click at [235, 241] on li "[US_STATE]" at bounding box center [258, 244] width 131 height 10
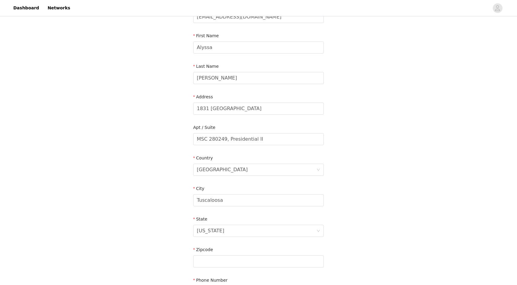
scroll to position [83, 0]
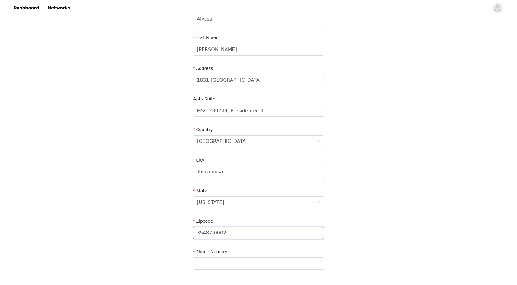
type input "35487-0002"
click at [334, 241] on div "STEP 4 OF 5 Shipping Information Email [EMAIL_ADDRESS][DOMAIN_NAME] First Name …" at bounding box center [258, 110] width 517 height 351
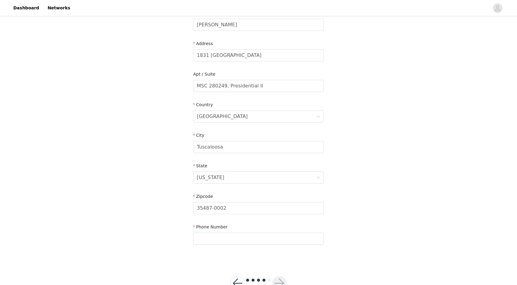
scroll to position [113, 0]
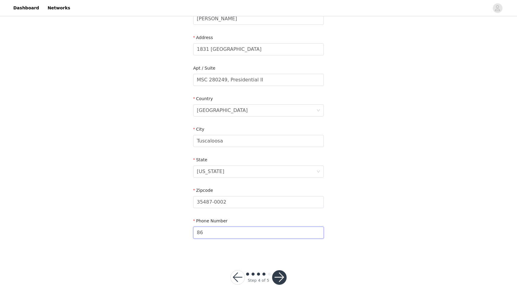
type input "863"
type input "8635140141"
click at [278, 275] on button "button" at bounding box center [279, 277] width 15 height 15
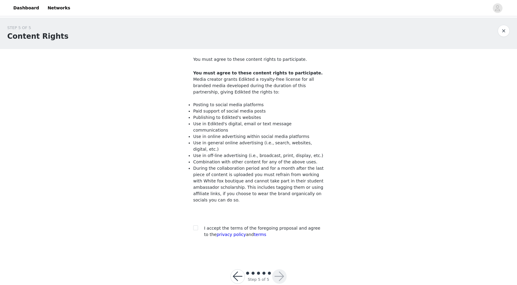
click at [200, 225] on div "I accept the terms of the foregoing proposal and agree to the privacy policy an…" at bounding box center [258, 231] width 131 height 13
click at [197, 225] on span at bounding box center [195, 227] width 5 height 5
click at [197, 225] on input "checkbox" at bounding box center [195, 227] width 4 height 4
checkbox input "true"
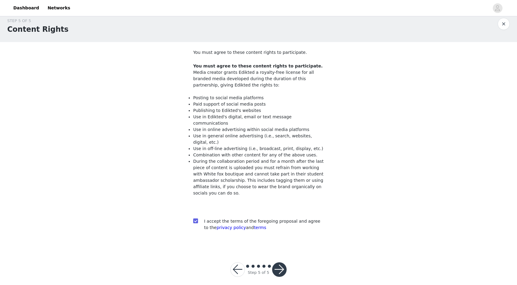
scroll to position [7, 0]
click at [279, 262] on button "button" at bounding box center [279, 269] width 15 height 15
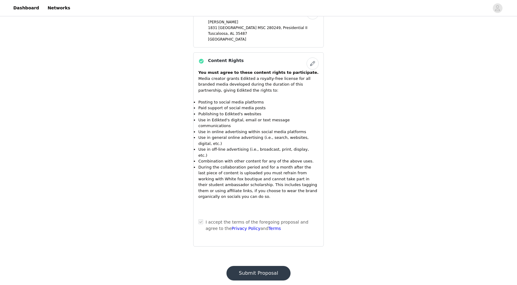
scroll to position [532, 0]
click at [277, 267] on button "Submit Proposal" at bounding box center [258, 274] width 64 height 15
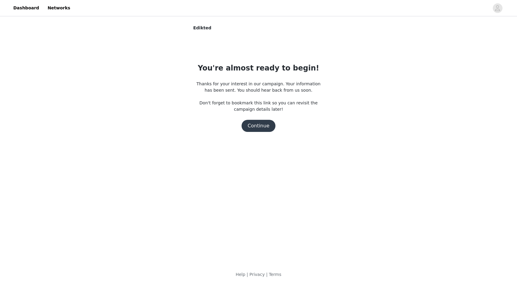
scroll to position [0, 0]
